Goal: Transaction & Acquisition: Book appointment/travel/reservation

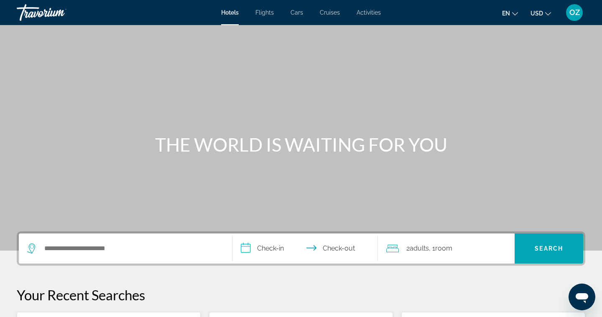
scroll to position [130, 0]
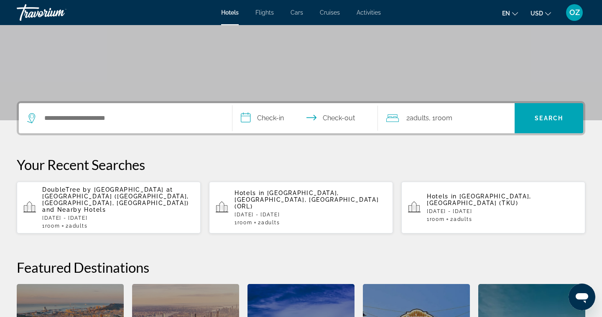
click at [121, 204] on p "DoubleTree by Hilton Hotel Orlando at SeaWorld (Orlando, FL, US) and Nearby Hot…" at bounding box center [118, 199] width 152 height 27
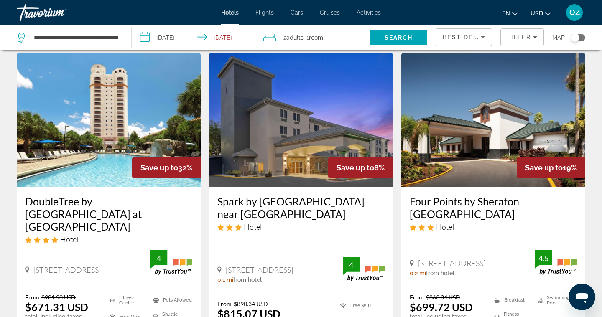
scroll to position [18, 0]
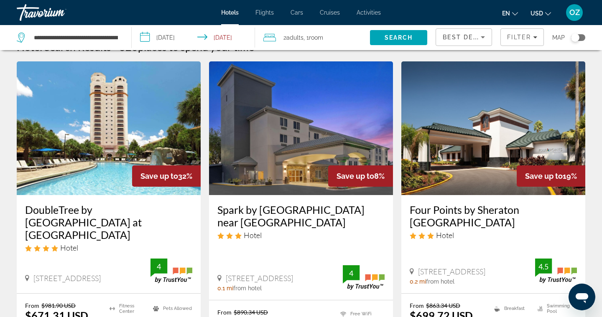
click at [102, 146] on img "Main content" at bounding box center [109, 128] width 184 height 134
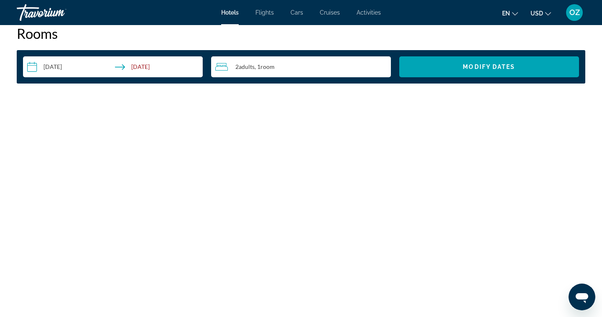
scroll to position [1084, 0]
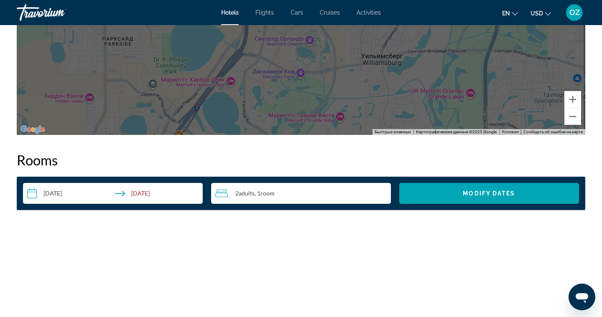
scroll to position [1099, 0]
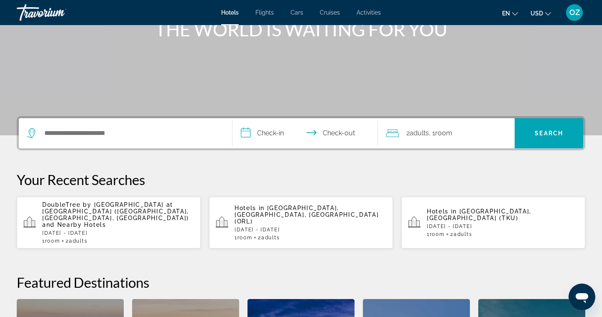
scroll to position [141, 0]
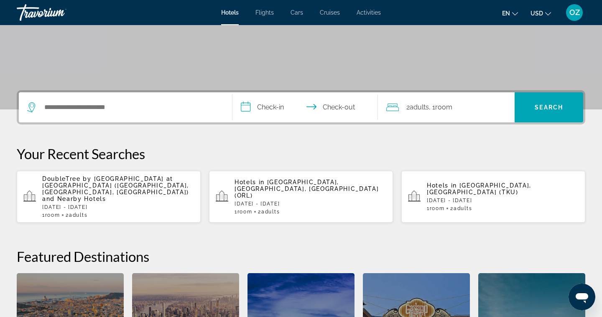
click at [116, 195] on p "DoubleTree by [GEOGRAPHIC_DATA] at [GEOGRAPHIC_DATA] ([GEOGRAPHIC_DATA], [GEOGR…" at bounding box center [118, 189] width 152 height 27
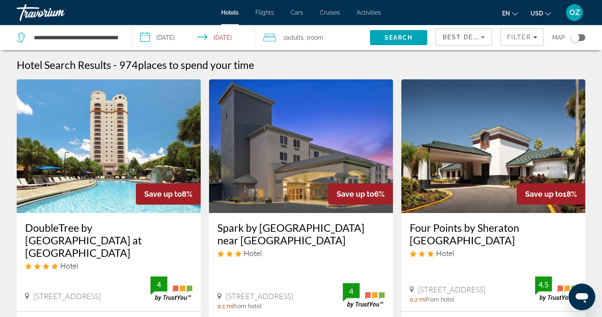
click at [125, 168] on img "Main content" at bounding box center [109, 146] width 184 height 134
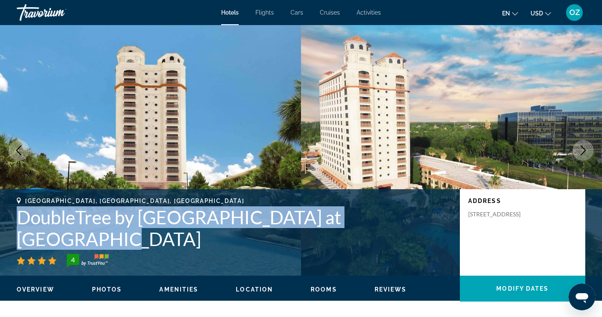
drag, startPoint x: 18, startPoint y: 239, endPoint x: 412, endPoint y: 246, distance: 393.4
click at [412, 246] on h1 "DoubleTree by [GEOGRAPHIC_DATA] at [GEOGRAPHIC_DATA]" at bounding box center [234, 228] width 435 height 43
copy h1 "DoubleTree by [GEOGRAPHIC_DATA] at [GEOGRAPHIC_DATA]"
